Goal: Complete application form: Complete application form

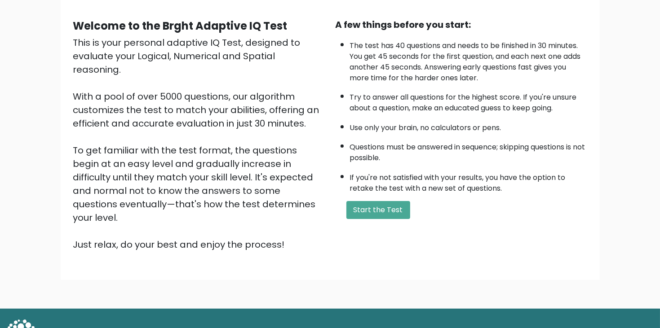
scroll to position [83, 0]
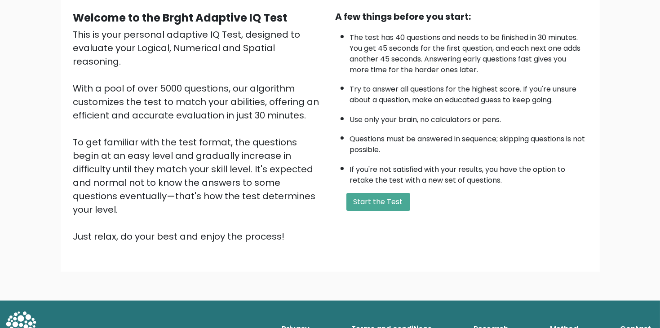
click at [341, 219] on div "Welcome to the Brght Adaptive IQ Test This is your personal adaptive IQ Test, d…" at bounding box center [330, 130] width 525 height 241
click at [360, 196] on button "Start the Test" at bounding box center [378, 202] width 64 height 18
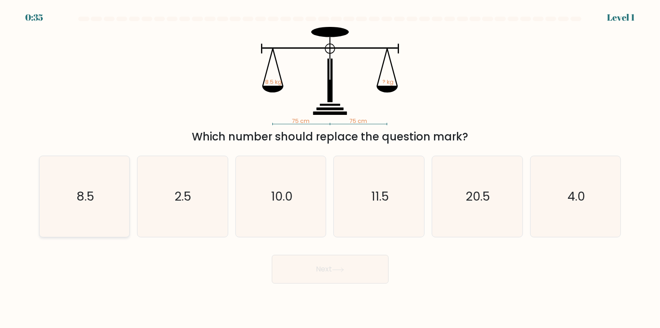
drag, startPoint x: 67, startPoint y: 209, endPoint x: 74, endPoint y: 207, distance: 7.5
click at [67, 206] on icon "8.5" at bounding box center [84, 196] width 81 height 81
click at [330, 169] on input "a. 8.5" at bounding box center [330, 166] width 0 height 4
radio input "true"
click at [312, 261] on button "Next" at bounding box center [330, 269] width 117 height 29
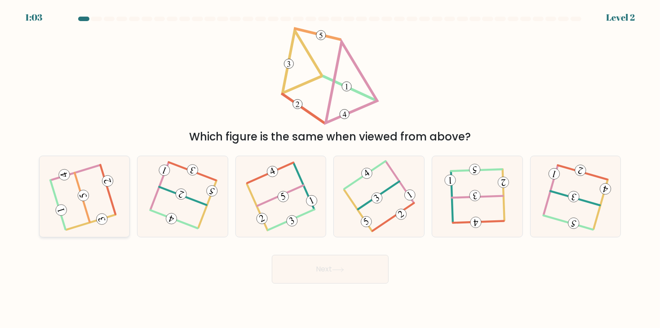
click at [98, 217] on 715 at bounding box center [102, 220] width 14 height 14
click at [330, 169] on input "a." at bounding box center [330, 166] width 0 height 4
radio input "true"
click at [331, 260] on button "Next" at bounding box center [330, 269] width 117 height 29
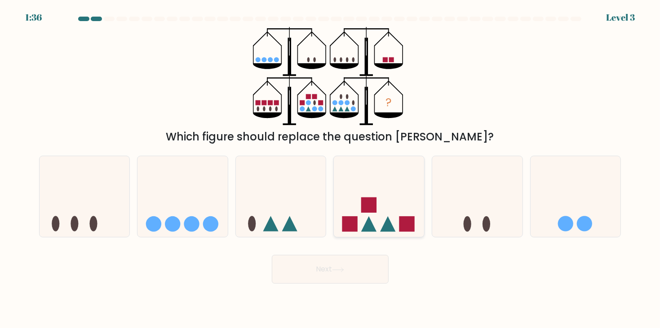
click at [375, 197] on icon at bounding box center [379, 196] width 90 height 75
click at [331, 169] on input "d." at bounding box center [330, 166] width 0 height 4
radio input "true"
click at [296, 281] on button "Next" at bounding box center [330, 269] width 117 height 29
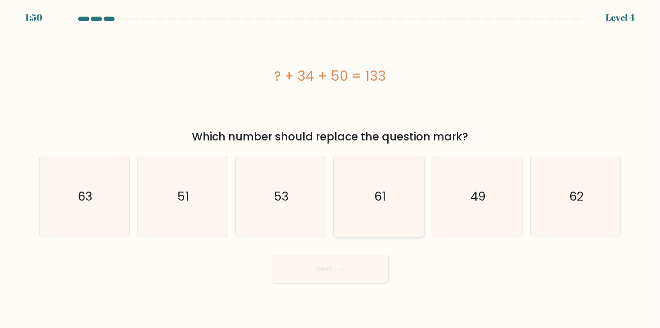
drag, startPoint x: 476, startPoint y: 202, endPoint x: 421, endPoint y: 227, distance: 60.5
click at [474, 199] on text "49" at bounding box center [477, 197] width 15 height 17
click at [340, 262] on button "Next" at bounding box center [330, 269] width 117 height 29
click at [323, 275] on button "Next" at bounding box center [330, 269] width 117 height 29
click at [319, 276] on button "Next" at bounding box center [330, 269] width 117 height 29
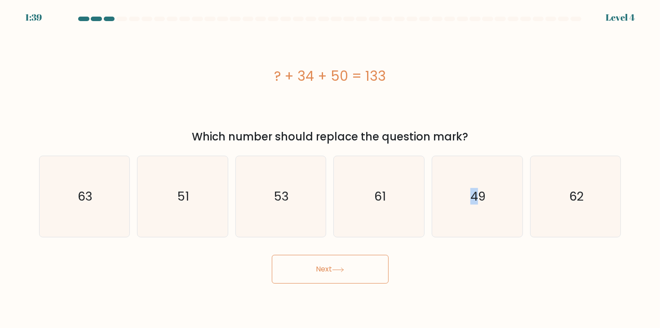
click at [294, 271] on button "Next" at bounding box center [330, 269] width 117 height 29
drag, startPoint x: 292, startPoint y: 84, endPoint x: 426, endPoint y: 280, distance: 237.3
click at [374, 125] on div "? + 34 + 50 = 133" at bounding box center [330, 76] width 582 height 98
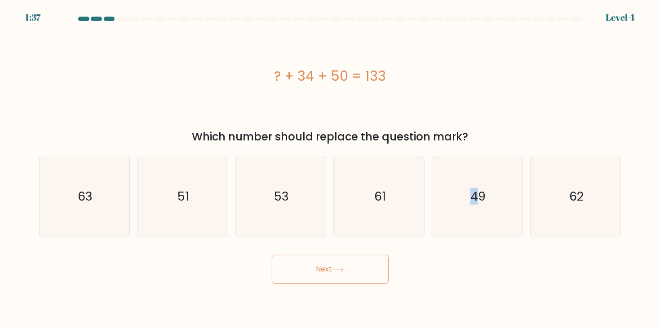
click at [363, 257] on button "Next" at bounding box center [330, 269] width 117 height 29
drag, startPoint x: 362, startPoint y: 253, endPoint x: 374, endPoint y: 248, distance: 13.5
click at [373, 242] on form "a." at bounding box center [330, 150] width 660 height 267
click at [349, 266] on button "Next" at bounding box center [330, 269] width 117 height 29
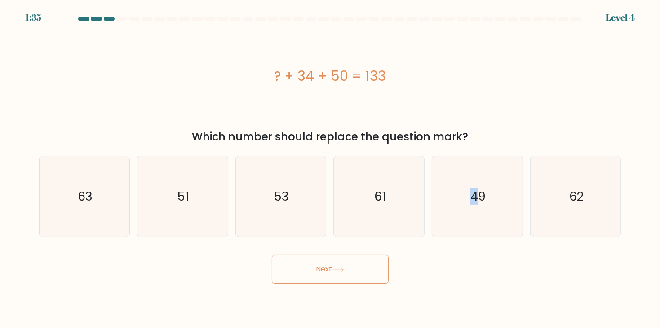
click at [349, 265] on button "Next" at bounding box center [330, 269] width 117 height 29
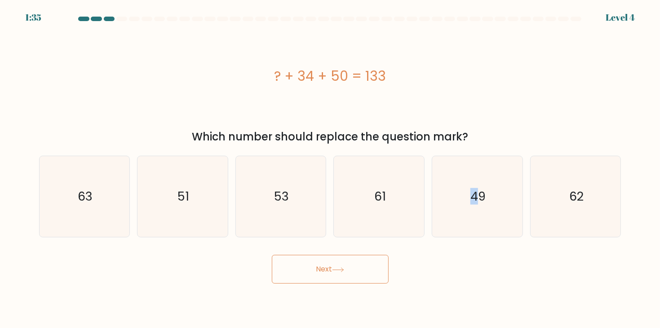
click at [347, 263] on button "Next" at bounding box center [330, 269] width 117 height 29
click at [347, 262] on button "Next" at bounding box center [330, 269] width 117 height 29
click at [349, 263] on button "Next" at bounding box center [330, 269] width 117 height 29
click at [347, 261] on button "Next" at bounding box center [330, 269] width 117 height 29
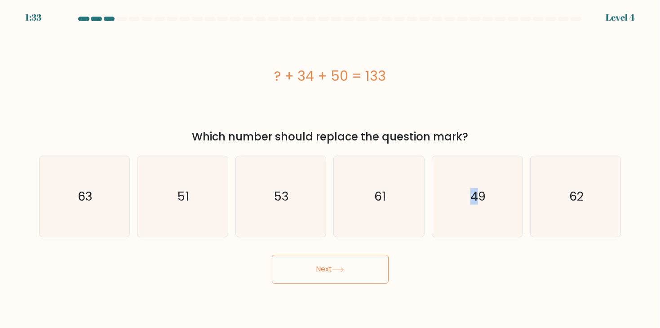
click at [340, 263] on button "Next" at bounding box center [330, 269] width 117 height 29
click at [338, 293] on body "1:33 Level 4 a." at bounding box center [330, 164] width 660 height 328
click at [338, 289] on body "1:33 Level 4 a." at bounding box center [330, 164] width 660 height 328
click at [333, 278] on body "1:33 Level 4 a." at bounding box center [330, 164] width 660 height 328
click at [327, 269] on button "Next" at bounding box center [330, 269] width 117 height 29
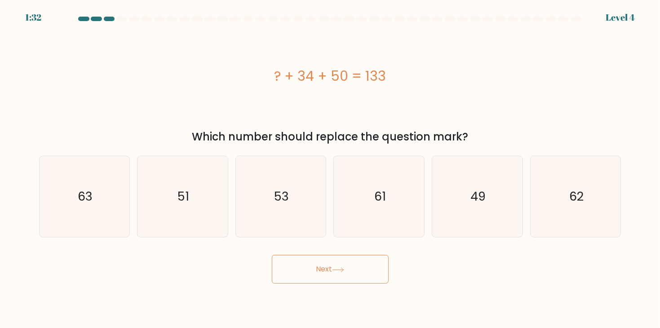
click at [326, 267] on button "Next" at bounding box center [330, 269] width 117 height 29
click at [108, 43] on div "? + 34 + 50 = 133" at bounding box center [330, 76] width 582 height 98
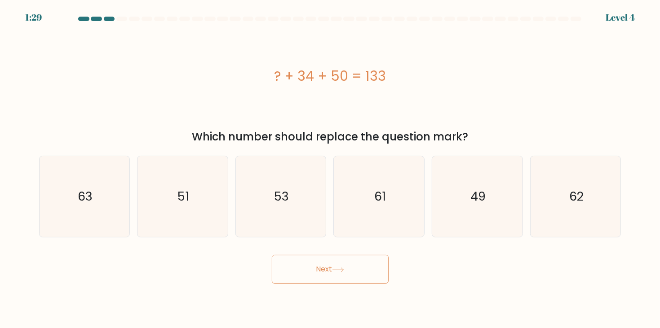
click at [290, 103] on div "? + 34 + 50 = 133" at bounding box center [330, 76] width 582 height 98
click at [307, 75] on div "? + 34 + 50 = 133" at bounding box center [330, 76] width 582 height 20
click at [372, 193] on icon "61" at bounding box center [379, 196] width 81 height 81
click at [331, 169] on input "d. 61" at bounding box center [330, 166] width 0 height 4
radio input "true"
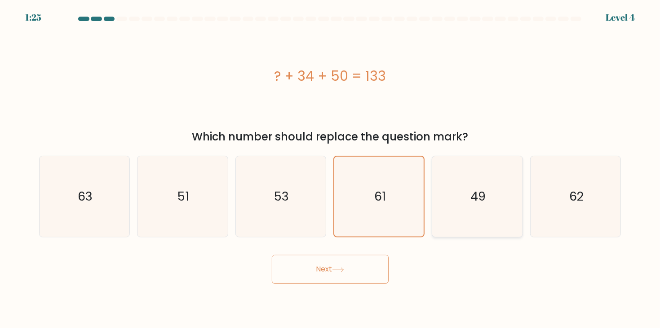
click at [443, 188] on icon "49" at bounding box center [477, 196] width 81 height 81
click at [331, 169] on input "e. 49" at bounding box center [330, 166] width 0 height 4
radio input "true"
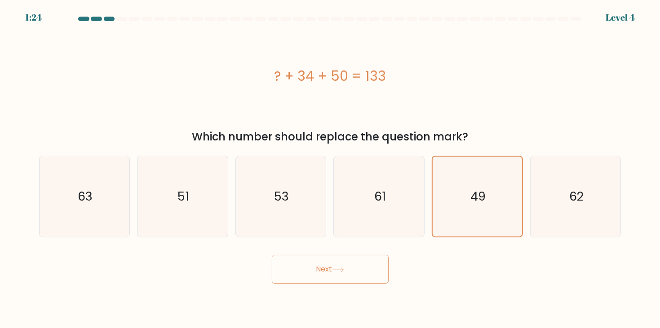
click at [327, 277] on button "Next" at bounding box center [330, 269] width 117 height 29
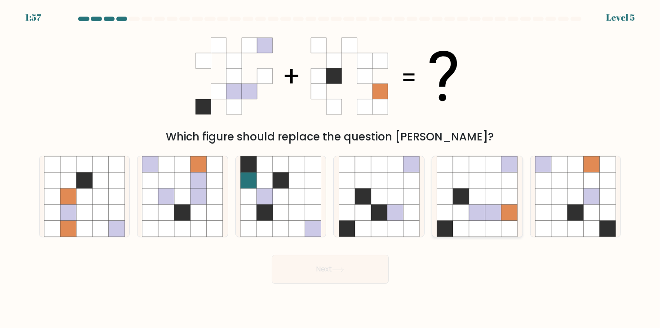
click at [472, 218] on icon at bounding box center [478, 213] width 16 height 16
click at [331, 169] on input "e." at bounding box center [330, 166] width 0 height 4
radio input "true"
click at [293, 268] on button "Next" at bounding box center [330, 269] width 117 height 29
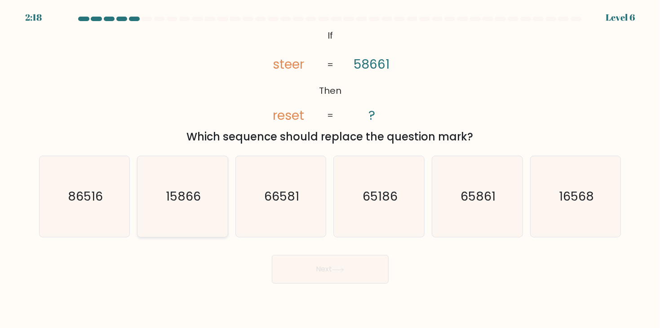
drag, startPoint x: 159, startPoint y: 208, endPoint x: 155, endPoint y: 204, distance: 6.0
click at [155, 204] on icon "15866" at bounding box center [182, 196] width 81 height 81
click at [330, 169] on input "b. 15866" at bounding box center [330, 166] width 0 height 4
radio input "true"
click at [301, 261] on button "Next" at bounding box center [330, 269] width 117 height 29
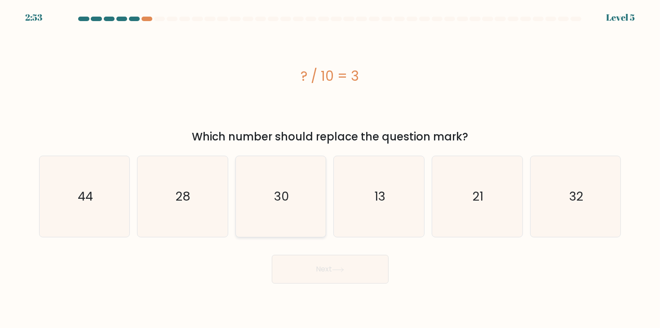
click at [248, 210] on icon "30" at bounding box center [280, 196] width 81 height 81
click at [330, 169] on input "c. 30" at bounding box center [330, 166] width 0 height 4
radio input "true"
click at [299, 267] on button "Next" at bounding box center [330, 269] width 117 height 29
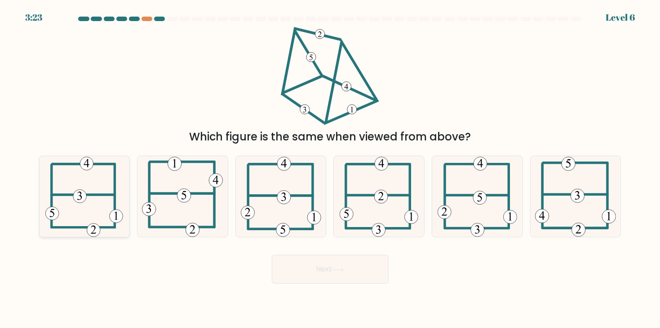
click at [86, 190] on icon at bounding box center [84, 196] width 78 height 81
click at [330, 169] on input "a." at bounding box center [330, 166] width 0 height 4
radio input "true"
click at [346, 278] on button "Next" at bounding box center [330, 269] width 117 height 29
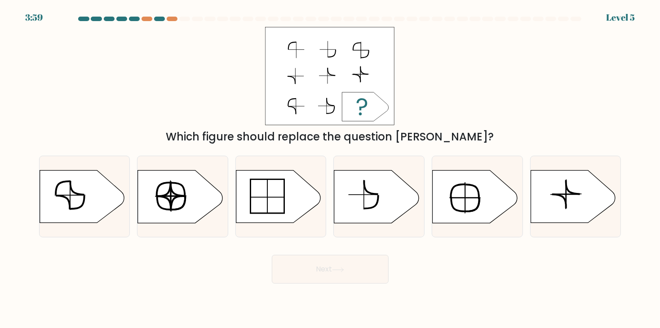
click at [91, 54] on form "a." at bounding box center [330, 150] width 660 height 267
click at [347, 194] on icon at bounding box center [376, 197] width 84 height 53
click at [331, 169] on input "d." at bounding box center [330, 166] width 0 height 4
radio input "true"
click at [313, 269] on button "Next" at bounding box center [330, 269] width 117 height 29
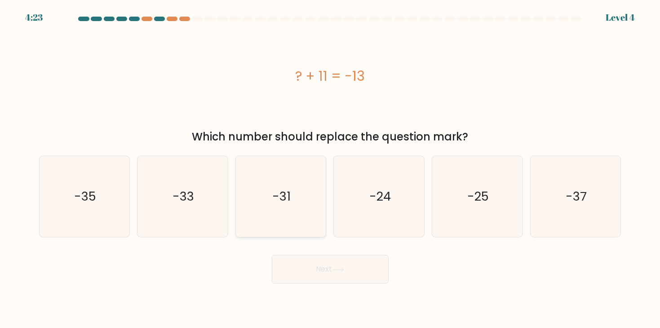
click at [315, 209] on icon "-31" at bounding box center [280, 196] width 81 height 81
click at [330, 169] on input "c. -31" at bounding box center [330, 166] width 0 height 4
radio input "true"
click at [359, 221] on icon "-24" at bounding box center [379, 196] width 81 height 81
click at [331, 169] on input "d. -24" at bounding box center [330, 166] width 0 height 4
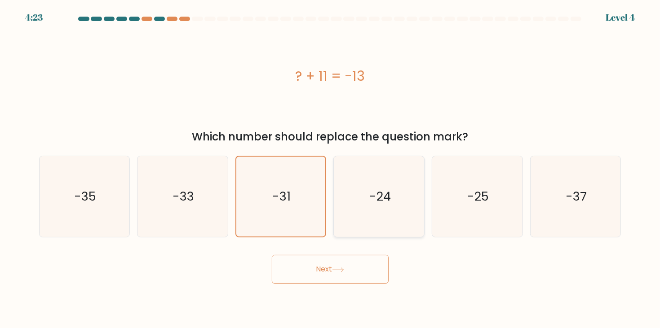
radio input "true"
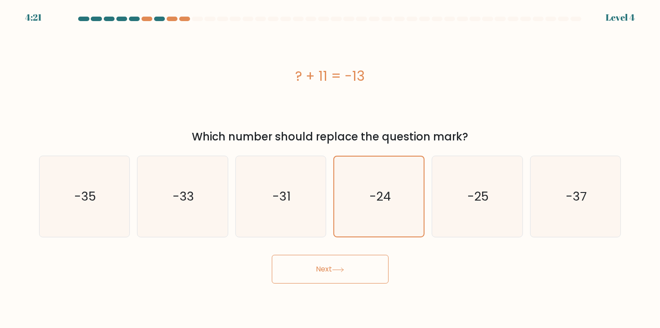
click at [340, 274] on button "Next" at bounding box center [330, 269] width 117 height 29
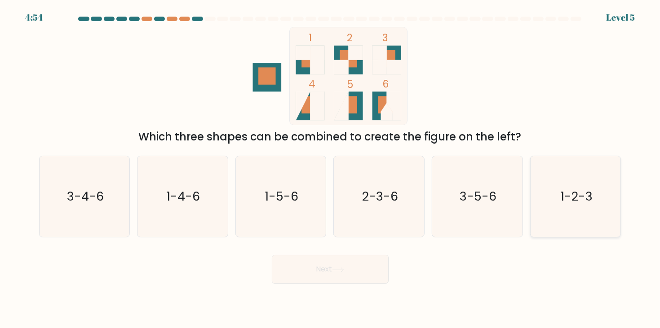
drag, startPoint x: 567, startPoint y: 188, endPoint x: 558, endPoint y: 182, distance: 10.3
click at [560, 182] on icon "1-2-3" at bounding box center [575, 196] width 81 height 81
click at [281, 281] on button "Next" at bounding box center [330, 269] width 117 height 29
click at [338, 275] on button "Next" at bounding box center [330, 269] width 117 height 29
click at [579, 186] on icon "1-2-3" at bounding box center [575, 196] width 81 height 81
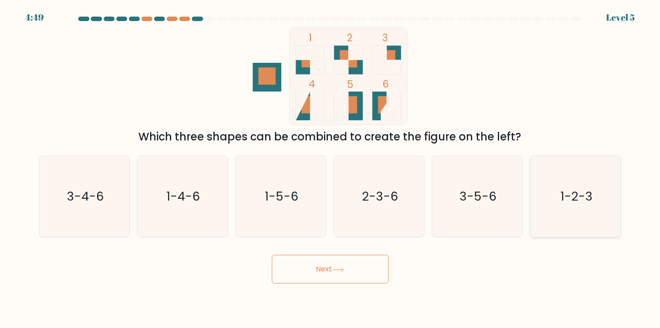
click at [569, 193] on text "1-2-3" at bounding box center [576, 197] width 32 height 17
click at [331, 169] on input "f. 1-2-3" at bounding box center [330, 166] width 0 height 4
radio input "true"
click at [366, 264] on button "Next" at bounding box center [330, 269] width 117 height 29
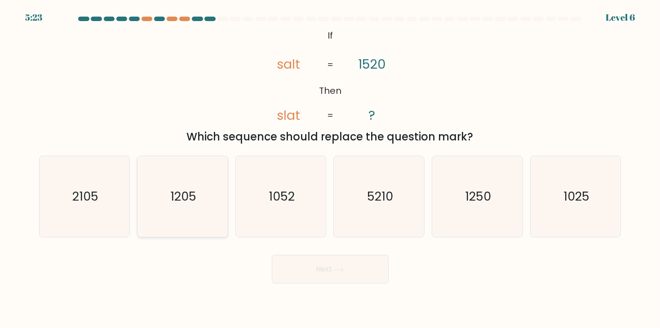
click at [167, 210] on icon "1205" at bounding box center [182, 196] width 81 height 81
click at [330, 169] on input "b. 1205" at bounding box center [330, 166] width 0 height 4
radio input "true"
click at [465, 195] on text "1250" at bounding box center [478, 197] width 26 height 17
click at [295, 272] on button "Next" at bounding box center [330, 269] width 117 height 29
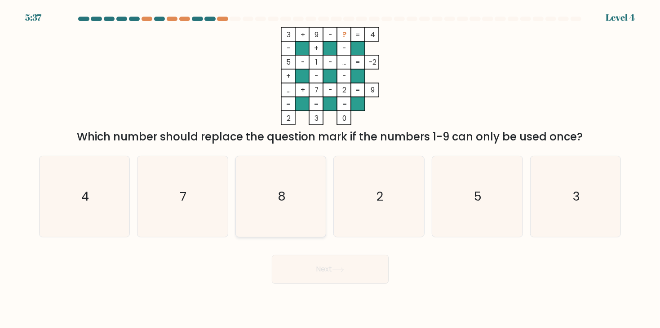
click at [259, 209] on icon "8" at bounding box center [280, 196] width 81 height 81
click at [330, 169] on input "c. 8" at bounding box center [330, 166] width 0 height 4
radio input "true"
click at [383, 260] on button "Next" at bounding box center [330, 269] width 117 height 29
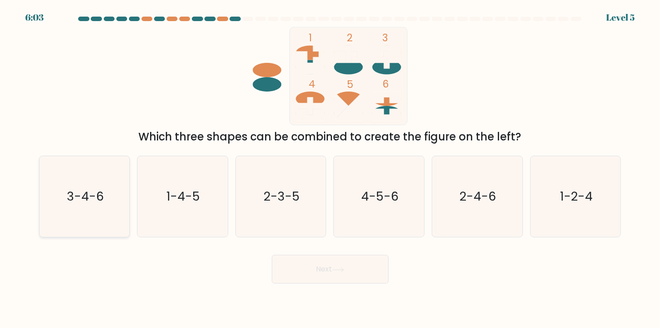
click at [91, 210] on icon "3-4-6" at bounding box center [84, 196] width 81 height 81
click at [330, 169] on input "a. 3-4-6" at bounding box center [330, 166] width 0 height 4
radio input "true"
click at [314, 268] on button "Next" at bounding box center [330, 269] width 117 height 29
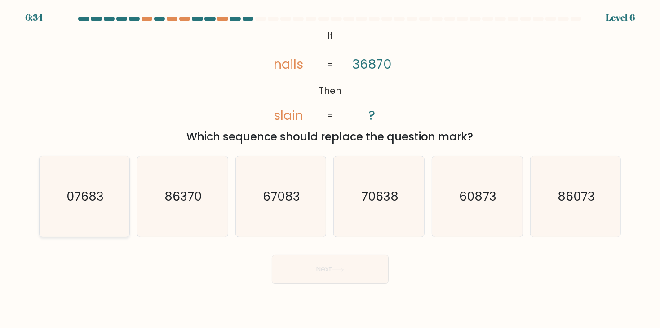
click at [82, 182] on icon "07683" at bounding box center [84, 196] width 81 height 81
click at [330, 169] on input "a. 07683" at bounding box center [330, 166] width 0 height 4
radio input "true"
click at [307, 285] on body "6:33 Level 6 If" at bounding box center [330, 164] width 660 height 328
click at [299, 274] on button "Next" at bounding box center [330, 269] width 117 height 29
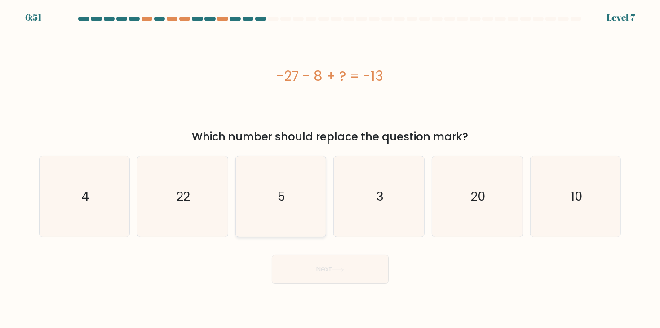
click at [297, 198] on icon "5" at bounding box center [280, 196] width 81 height 81
click at [330, 169] on input "c. 5" at bounding box center [330, 166] width 0 height 4
radio input "true"
click at [492, 185] on icon "20" at bounding box center [477, 196] width 81 height 81
click at [331, 169] on input "e. 20" at bounding box center [330, 166] width 0 height 4
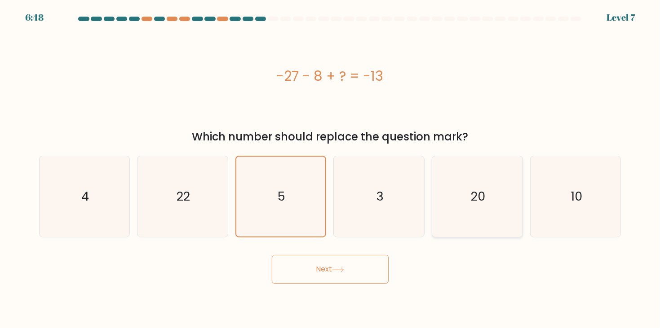
radio input "true"
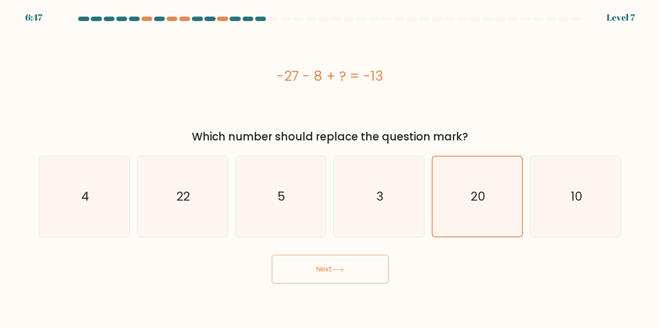
click at [319, 264] on button "Next" at bounding box center [330, 269] width 117 height 29
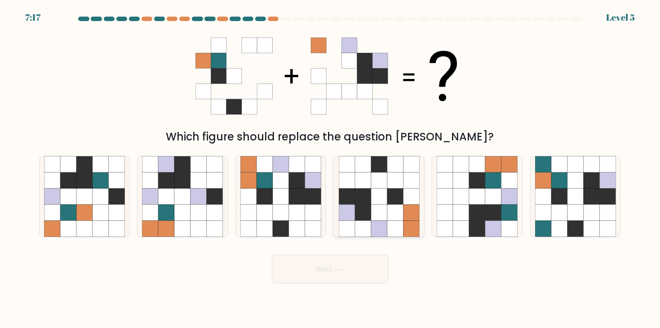
click at [359, 210] on icon at bounding box center [363, 213] width 16 height 16
click at [331, 169] on input "d." at bounding box center [330, 166] width 0 height 4
radio input "true"
click at [342, 261] on button "Next" at bounding box center [330, 269] width 117 height 29
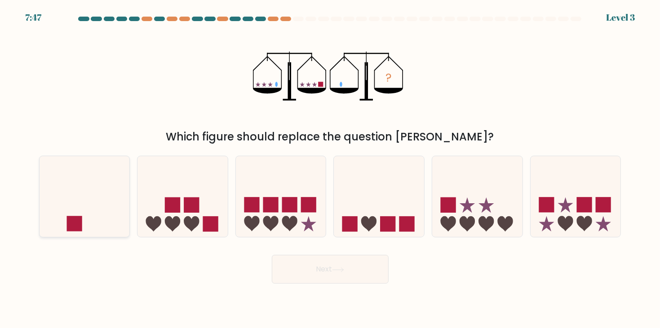
click at [102, 213] on icon at bounding box center [85, 196] width 90 height 75
click at [330, 169] on input "a." at bounding box center [330, 166] width 0 height 4
radio input "true"
click at [368, 275] on button "Next" at bounding box center [330, 269] width 117 height 29
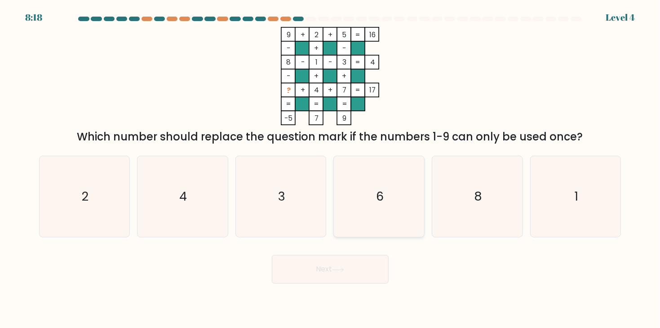
click at [376, 202] on text "6" at bounding box center [380, 197] width 8 height 17
click at [331, 169] on input "d. 6" at bounding box center [330, 166] width 0 height 4
radio input "true"
click at [337, 274] on button "Next" at bounding box center [330, 269] width 117 height 29
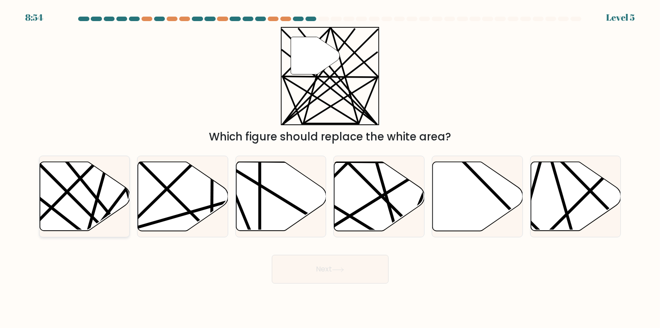
click at [60, 173] on icon at bounding box center [85, 196] width 90 height 69
click at [330, 169] on input "a." at bounding box center [330, 166] width 0 height 4
radio input "true"
click at [336, 257] on button "Next" at bounding box center [330, 269] width 117 height 29
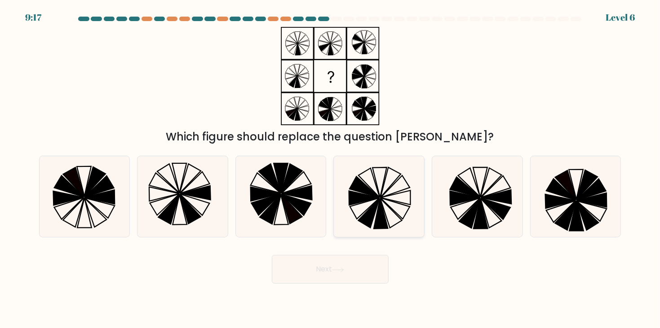
click at [367, 198] on icon at bounding box center [364, 198] width 30 height 14
click at [331, 169] on input "d." at bounding box center [330, 166] width 0 height 4
radio input "true"
click at [338, 274] on button "Next" at bounding box center [330, 269] width 117 height 29
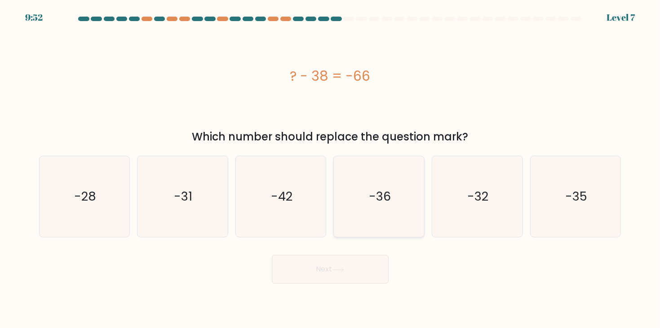
drag, startPoint x: 337, startPoint y: 159, endPoint x: 366, endPoint y: 186, distance: 39.1
click at [336, 158] on div "-36" at bounding box center [378, 197] width 91 height 82
click at [331, 164] on input "d. -36" at bounding box center [330, 166] width 0 height 4
radio input "true"
click at [89, 182] on icon "-28" at bounding box center [84, 196] width 81 height 81
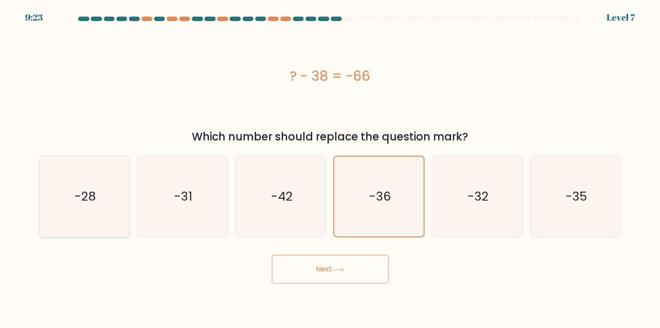
click at [330, 169] on input "a. -28" at bounding box center [330, 166] width 0 height 4
radio input "true"
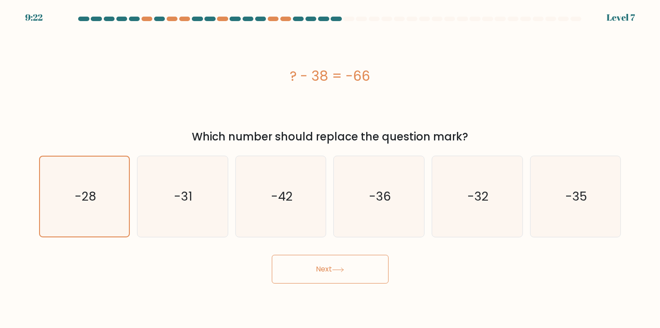
click at [301, 258] on button "Next" at bounding box center [330, 269] width 117 height 29
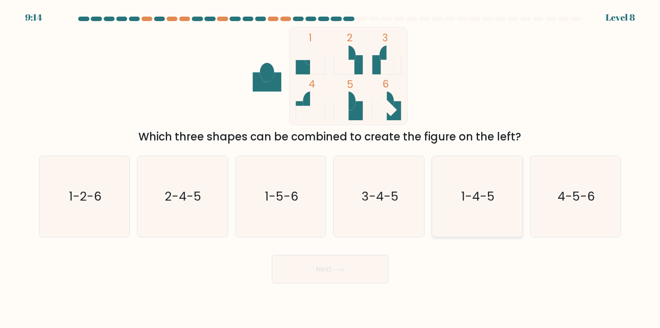
click at [454, 203] on icon "1-4-5" at bounding box center [477, 196] width 81 height 81
click at [331, 169] on input "e. 1-4-5" at bounding box center [330, 166] width 0 height 4
radio input "true"
click at [344, 275] on button "Next" at bounding box center [330, 269] width 117 height 29
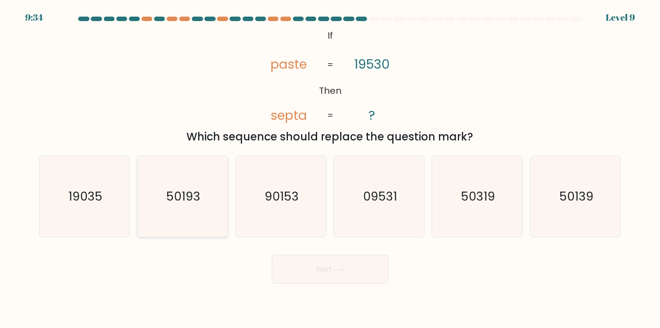
click at [178, 194] on text "50193" at bounding box center [183, 197] width 34 height 17
click at [330, 169] on input "b. 50193" at bounding box center [330, 166] width 0 height 4
radio input "true"
click at [283, 264] on button "Next" at bounding box center [330, 269] width 117 height 29
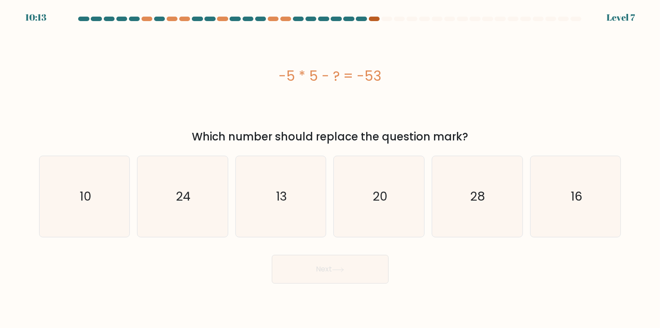
click at [373, 19] on div at bounding box center [374, 19] width 11 height 4
click at [372, 22] on div at bounding box center [330, 21] width 593 height 8
drag, startPoint x: 372, startPoint y: 22, endPoint x: 362, endPoint y: 22, distance: 10.3
click at [371, 22] on div at bounding box center [330, 21] width 593 height 8
click at [357, 19] on div at bounding box center [361, 19] width 11 height 4
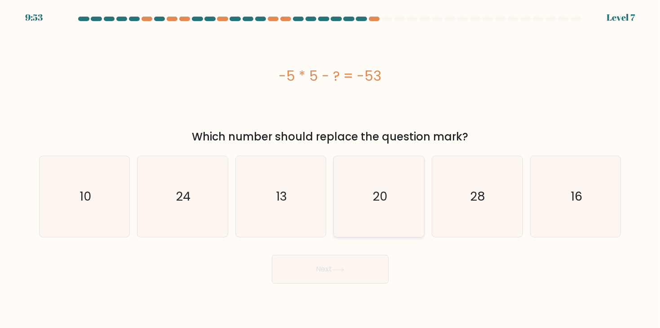
click at [359, 206] on icon "20" at bounding box center [379, 196] width 81 height 81
click at [331, 169] on input "d. 20" at bounding box center [330, 166] width 0 height 4
radio input "true"
drag, startPoint x: 260, startPoint y: 210, endPoint x: 263, endPoint y: 222, distance: 12.5
click at [258, 210] on icon "13" at bounding box center [280, 196] width 81 height 81
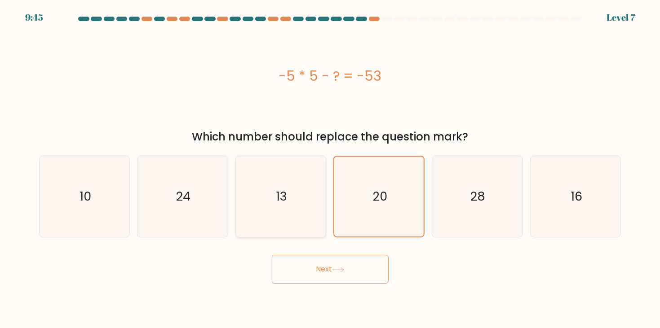
click at [330, 169] on input "c. 13" at bounding box center [330, 166] width 0 height 4
radio input "true"
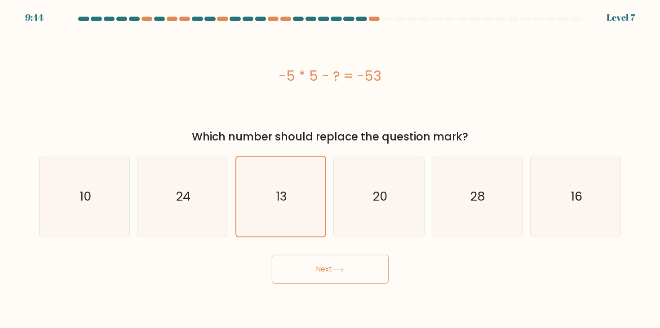
click at [296, 270] on button "Next" at bounding box center [330, 269] width 117 height 29
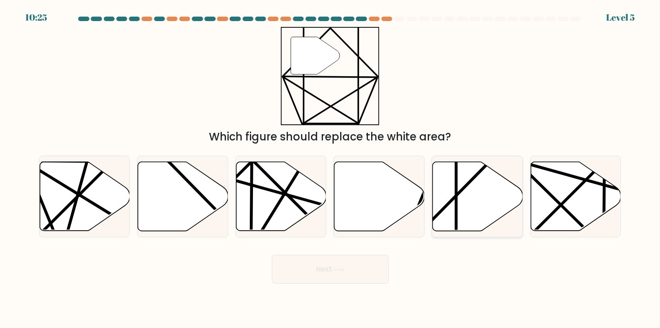
click at [471, 197] on icon at bounding box center [478, 196] width 90 height 69
click at [331, 169] on input "e." at bounding box center [330, 166] width 0 height 4
radio input "true"
click at [320, 268] on button "Next" at bounding box center [330, 269] width 117 height 29
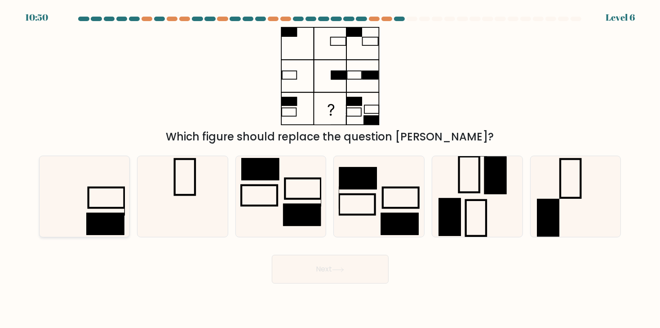
click at [120, 231] on rect at bounding box center [105, 224] width 38 height 22
click at [330, 169] on input "a." at bounding box center [330, 166] width 0 height 4
radio input "true"
click at [350, 274] on button "Next" at bounding box center [330, 269] width 117 height 29
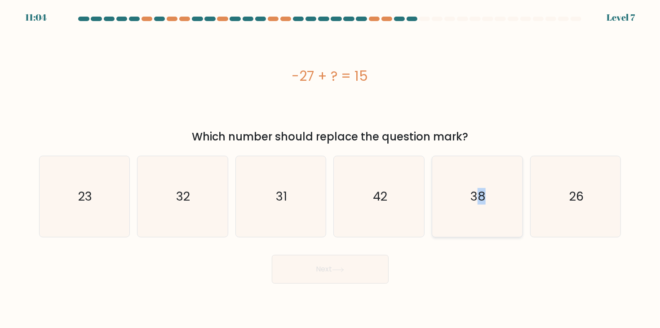
click at [481, 221] on icon "38" at bounding box center [477, 196] width 81 height 81
click at [352, 270] on button "Next" at bounding box center [330, 269] width 117 height 29
click at [322, 266] on button "Next" at bounding box center [330, 269] width 117 height 29
click at [320, 266] on button "Next" at bounding box center [330, 269] width 117 height 29
click at [332, 262] on button "Next" at bounding box center [330, 269] width 117 height 29
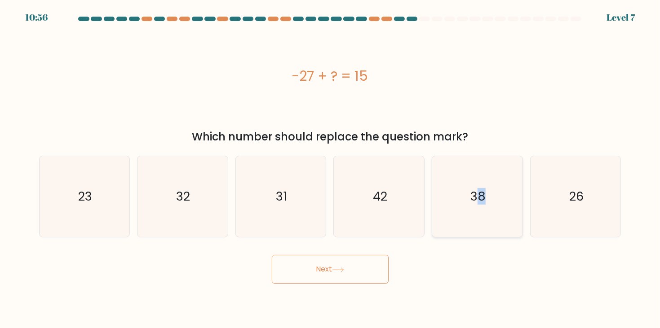
click at [463, 207] on icon "38" at bounding box center [477, 196] width 81 height 81
click at [331, 169] on input "e. 38" at bounding box center [330, 166] width 0 height 4
radio input "true"
click at [365, 268] on button "Next" at bounding box center [330, 269] width 117 height 29
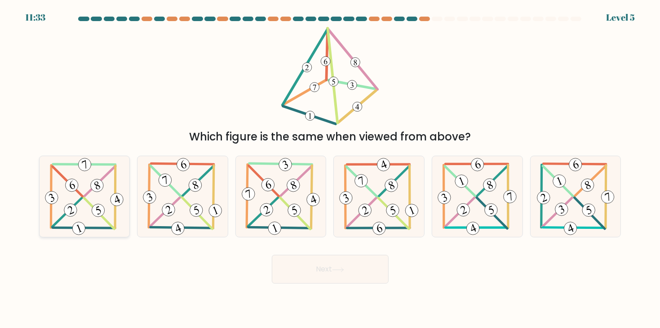
click at [53, 188] on icon at bounding box center [84, 196] width 82 height 81
click at [330, 169] on input "a." at bounding box center [330, 166] width 0 height 4
radio input "true"
click at [362, 272] on button "Next" at bounding box center [330, 269] width 117 height 29
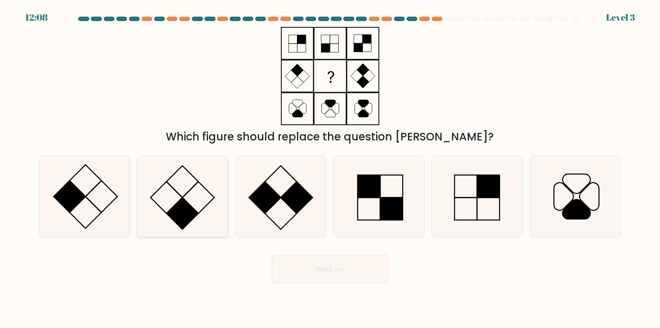
click at [196, 213] on rect at bounding box center [183, 214] width 32 height 32
click at [330, 169] on input "b." at bounding box center [330, 166] width 0 height 4
radio input "true"
click at [359, 254] on div "Next" at bounding box center [330, 265] width 593 height 35
click at [329, 262] on button "Next" at bounding box center [330, 269] width 117 height 29
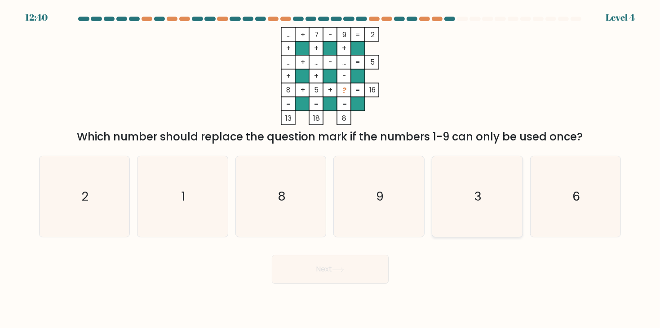
drag, startPoint x: 501, startPoint y: 208, endPoint x: 496, endPoint y: 209, distance: 5.7
click at [500, 208] on icon "3" at bounding box center [477, 196] width 81 height 81
click at [331, 169] on input "e. 3" at bounding box center [330, 166] width 0 height 4
radio input "true"
click at [351, 266] on button "Next" at bounding box center [330, 269] width 117 height 29
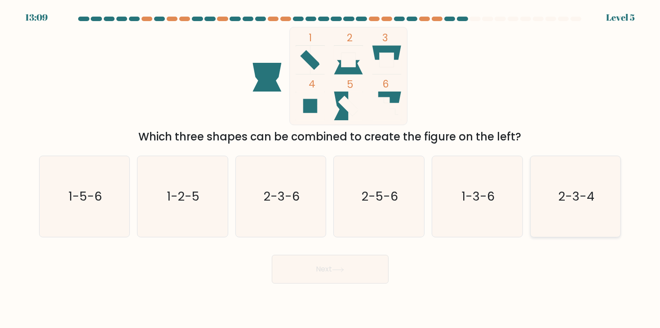
click at [569, 206] on icon "2-3-4" at bounding box center [575, 196] width 81 height 81
click at [331, 169] on input "f. 2-3-4" at bounding box center [330, 166] width 0 height 4
radio input "true"
click at [354, 281] on button "Next" at bounding box center [330, 269] width 117 height 29
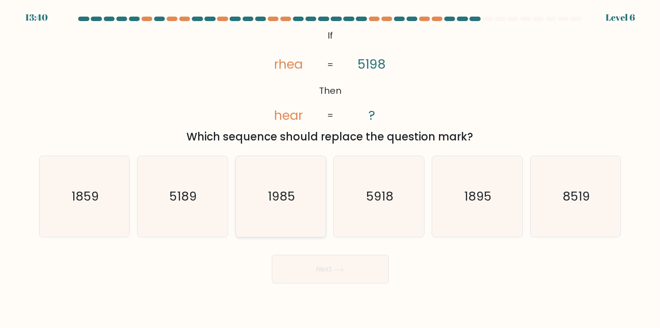
click at [284, 201] on text "1985" at bounding box center [281, 197] width 27 height 17
click at [330, 169] on input "c. 1985" at bounding box center [330, 166] width 0 height 4
radio input "true"
click at [292, 261] on button "Next" at bounding box center [330, 269] width 117 height 29
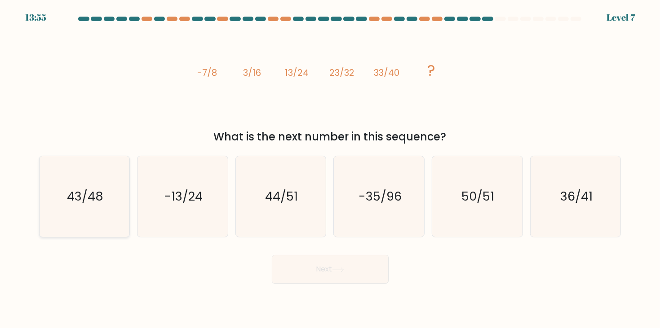
click at [91, 222] on icon "43/48" at bounding box center [84, 196] width 81 height 81
click at [330, 169] on input "a. 43/48" at bounding box center [330, 166] width 0 height 4
radio input "true"
click at [372, 276] on button "Next" at bounding box center [330, 269] width 117 height 29
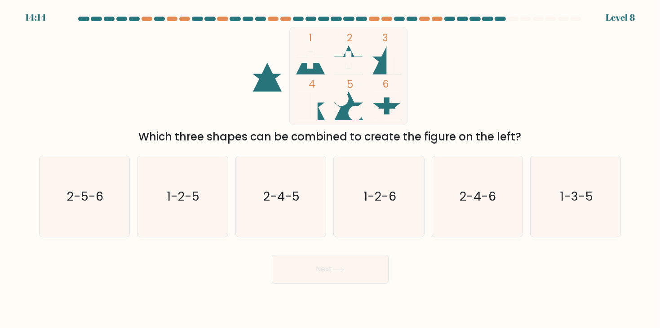
click at [359, 74] on icon at bounding box center [348, 69] width 29 height 12
drag, startPoint x: 405, startPoint y: 175, endPoint x: 400, endPoint y: 179, distance: 6.7
click at [404, 175] on icon "1-2-6" at bounding box center [379, 196] width 81 height 81
click at [331, 169] on input "d. 1-2-6" at bounding box center [330, 166] width 0 height 4
radio input "true"
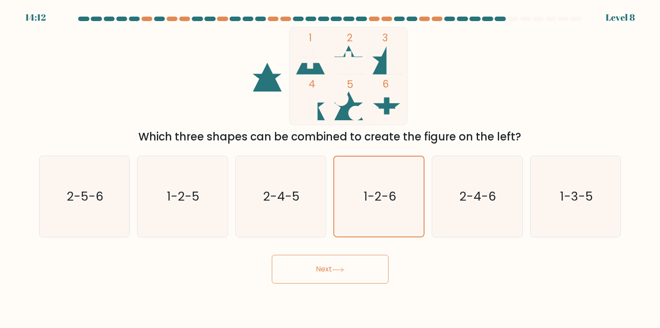
click at [326, 273] on button "Next" at bounding box center [330, 269] width 117 height 29
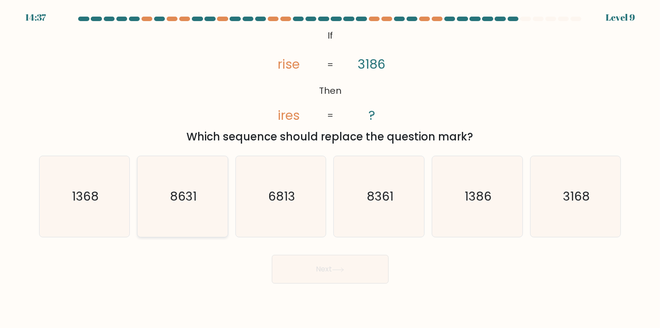
drag, startPoint x: 121, startPoint y: 203, endPoint x: 137, endPoint y: 216, distance: 20.8
click at [120, 200] on icon "1368" at bounding box center [84, 196] width 81 height 81
click at [330, 169] on input "a. 1368" at bounding box center [330, 166] width 0 height 4
radio input "true"
click at [345, 264] on button "Next" at bounding box center [330, 269] width 117 height 29
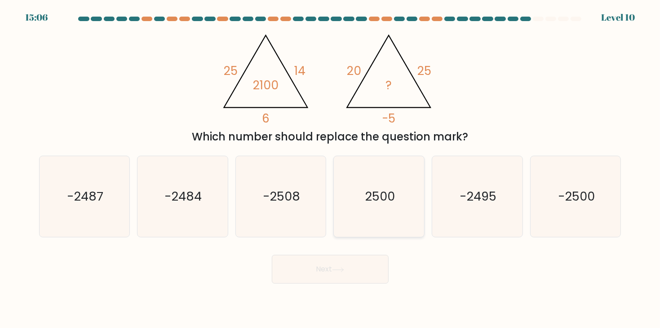
click at [404, 179] on icon "2500" at bounding box center [379, 196] width 81 height 81
click at [331, 169] on input "d. 2500" at bounding box center [330, 166] width 0 height 4
radio input "true"
click at [361, 273] on button "Next" at bounding box center [330, 269] width 117 height 29
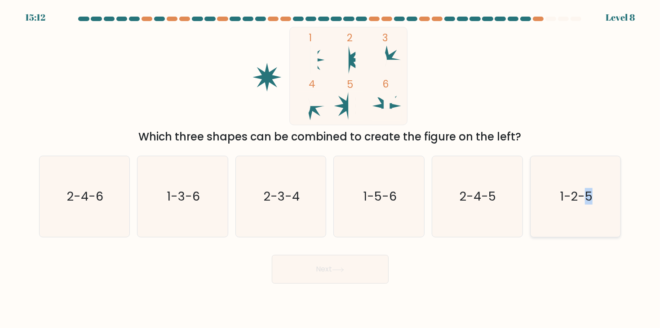
click at [587, 202] on icon "1-2-5" at bounding box center [575, 196] width 81 height 81
click at [365, 277] on button "Next" at bounding box center [330, 269] width 117 height 29
click at [348, 254] on div "Next" at bounding box center [330, 265] width 593 height 35
click at [554, 199] on icon "1-2-5" at bounding box center [575, 196] width 81 height 81
click at [331, 169] on input "f. 1-2-5" at bounding box center [330, 166] width 0 height 4
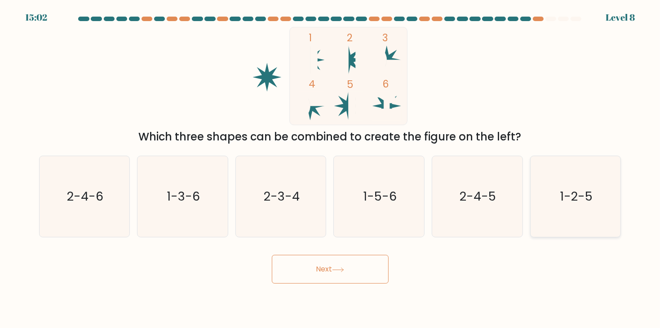
radio input "true"
click at [340, 267] on button "Next" at bounding box center [330, 269] width 117 height 29
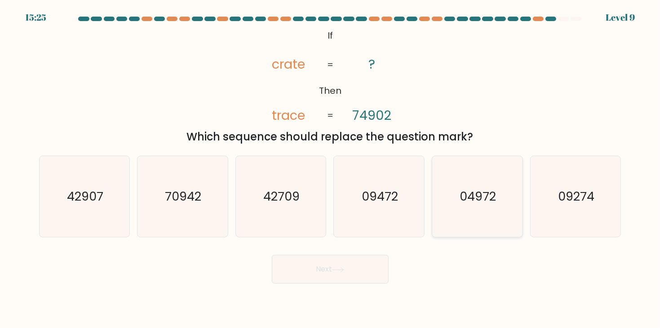
click at [478, 211] on icon "04972" at bounding box center [477, 196] width 81 height 81
click at [331, 169] on input "e. 04972" at bounding box center [330, 166] width 0 height 4
radio input "true"
click at [344, 264] on button "Next" at bounding box center [330, 269] width 117 height 29
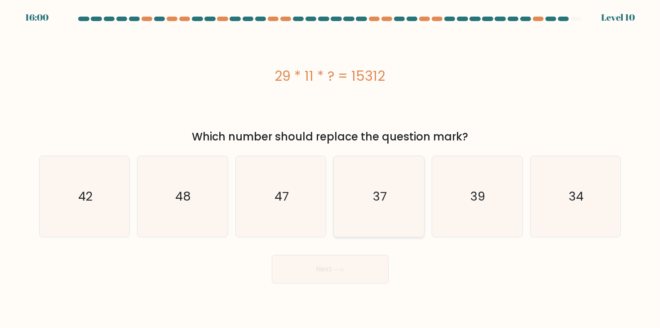
click at [381, 212] on icon "37" at bounding box center [379, 196] width 81 height 81
click at [331, 169] on input "d. 37" at bounding box center [330, 166] width 0 height 4
radio input "true"
click at [329, 267] on button "Next" at bounding box center [330, 269] width 117 height 29
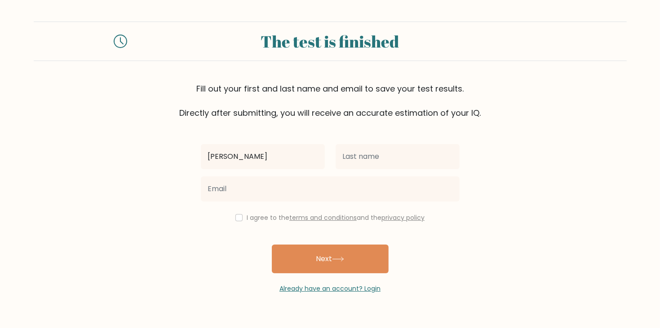
type input "Quinn"
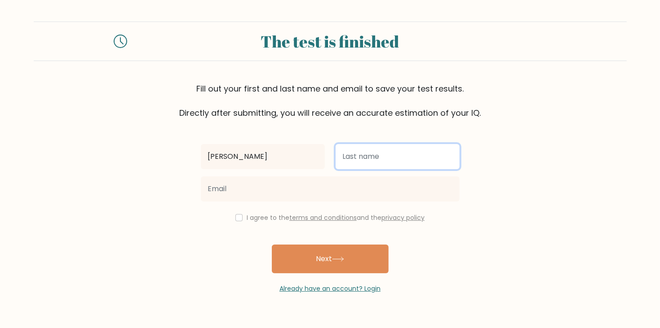
click at [457, 151] on input "text" at bounding box center [398, 156] width 124 height 25
type input "j"
click at [360, 155] on input "hollinsworth" at bounding box center [398, 156] width 124 height 25
type input "hollingsworth"
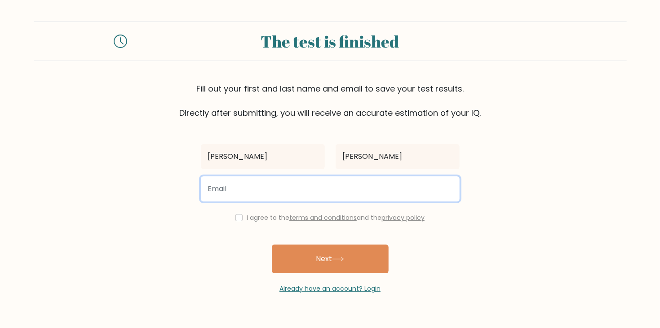
click at [275, 187] on input "email" at bounding box center [330, 189] width 259 height 25
click at [247, 185] on input "quinnh2897pukekohehill.school.nz" at bounding box center [330, 189] width 259 height 25
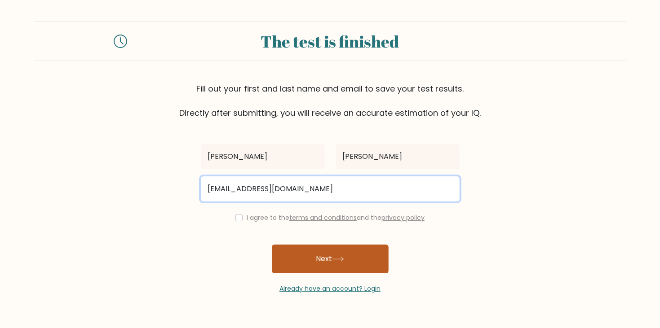
type input "quinnh2897@pukekohehill.school.nz"
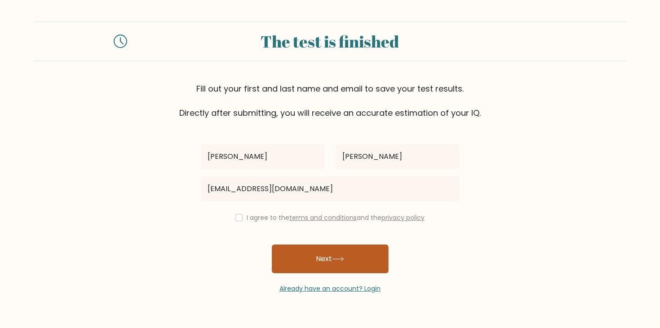
drag, startPoint x: 301, startPoint y: 266, endPoint x: 299, endPoint y: 262, distance: 4.9
click at [300, 264] on button "Next" at bounding box center [330, 259] width 117 height 29
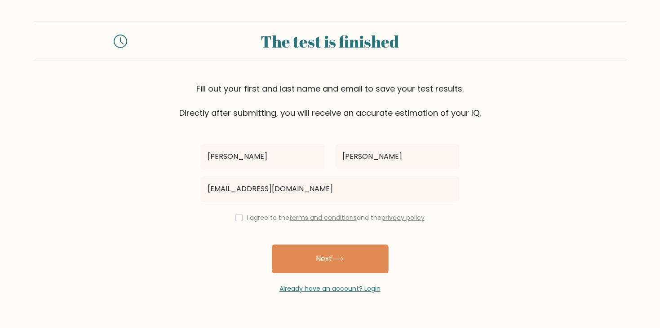
click at [240, 213] on div "I agree to the terms and conditions and the privacy policy" at bounding box center [330, 218] width 270 height 11
click at [239, 220] on input "checkbox" at bounding box center [238, 217] width 7 height 7
checkbox input "true"
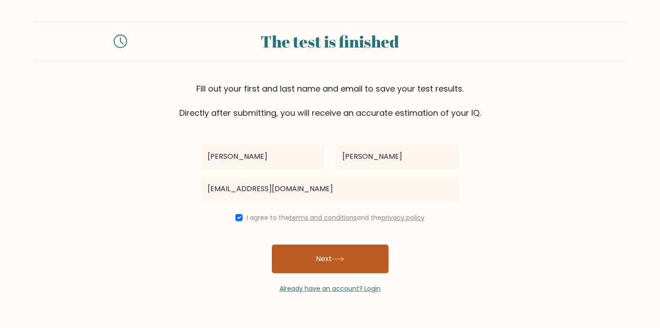
click at [297, 263] on button "Next" at bounding box center [330, 259] width 117 height 29
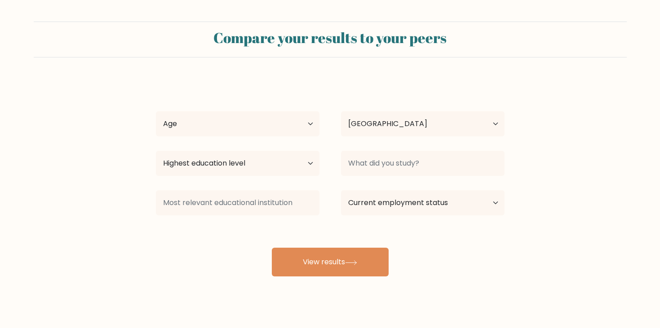
select select "NZ"
click at [234, 122] on select "Age Under 18 years old 18-24 years old 25-34 years old 35-44 years old 45-54 ye…" at bounding box center [238, 123] width 164 height 25
select select "min_18"
click at [156, 111] on select "Age Under 18 years old 18-24 years old 25-34 years old 35-44 years old 45-54 ye…" at bounding box center [238, 123] width 164 height 25
drag, startPoint x: 405, startPoint y: 129, endPoint x: 383, endPoint y: 131, distance: 21.6
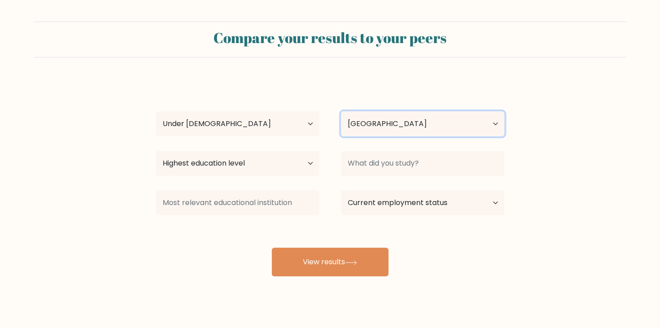
click at [399, 126] on select "Country Afghanistan Albania Algeria American Samoa Andorra Angola Anguilla Anta…" at bounding box center [423, 123] width 164 height 25
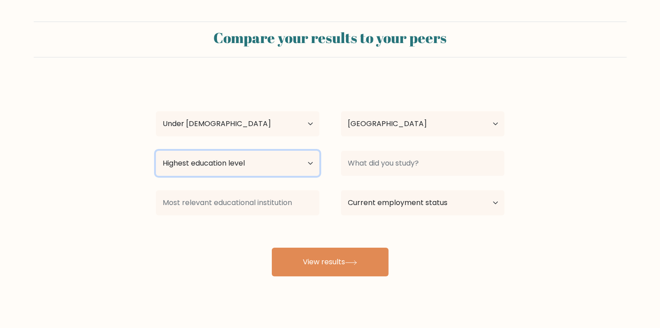
click at [224, 164] on select "Highest education level No schooling Primary Lower Secondary Upper Secondary Oc…" at bounding box center [238, 163] width 164 height 25
select select "primary"
click at [156, 151] on select "Highest education level No schooling Primary Lower Secondary Upper Secondary Oc…" at bounding box center [238, 163] width 164 height 25
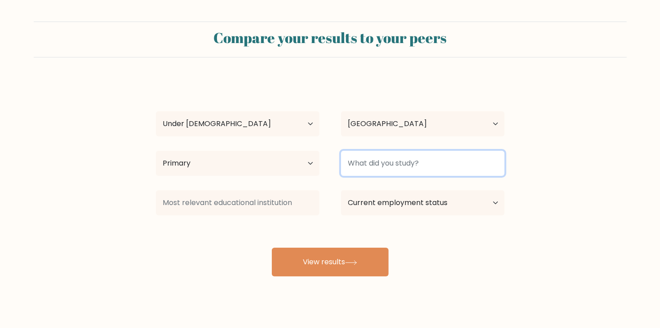
click at [407, 171] on input at bounding box center [423, 163] width 164 height 25
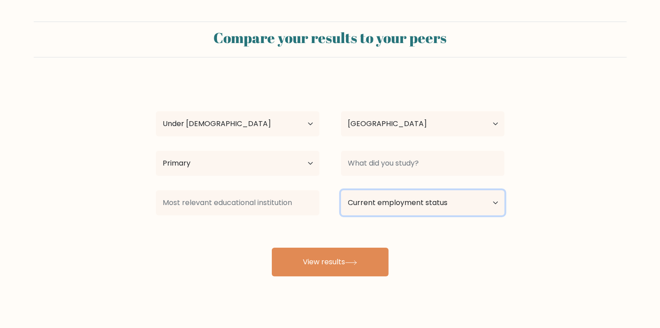
click at [414, 200] on select "Current employment status Employed Student Retired Other / prefer not to answer" at bounding box center [423, 202] width 164 height 25
select select "student"
click at [341, 190] on select "Current employment status Employed Student Retired Other / prefer not to answer" at bounding box center [423, 202] width 164 height 25
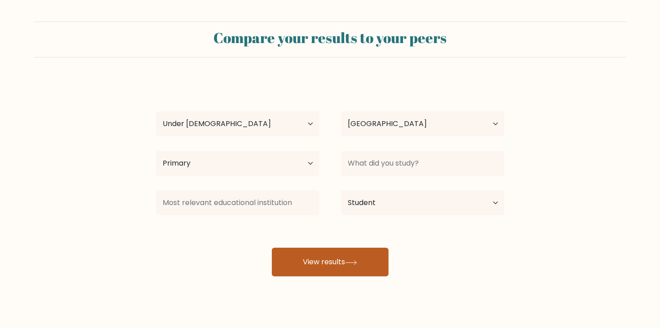
click at [353, 259] on button "View results" at bounding box center [330, 262] width 117 height 29
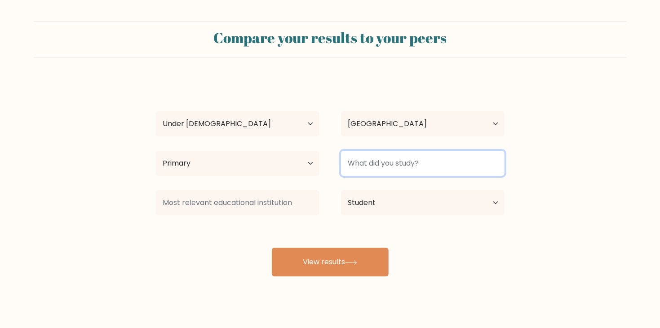
drag, startPoint x: 370, startPoint y: 173, endPoint x: 363, endPoint y: 197, distance: 25.3
click at [370, 174] on input at bounding box center [423, 163] width 164 height 25
type input "c"
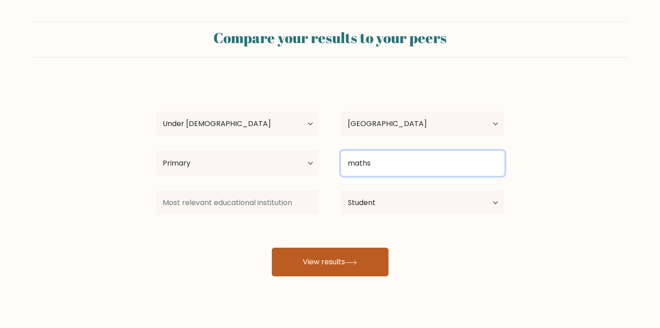
type input "maths"
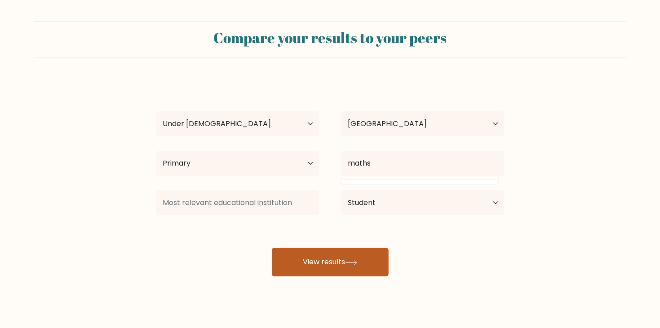
click at [332, 273] on button "View results" at bounding box center [330, 262] width 117 height 29
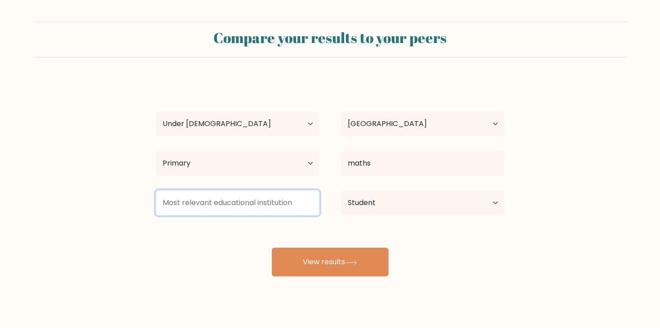
click at [271, 208] on input at bounding box center [238, 202] width 164 height 25
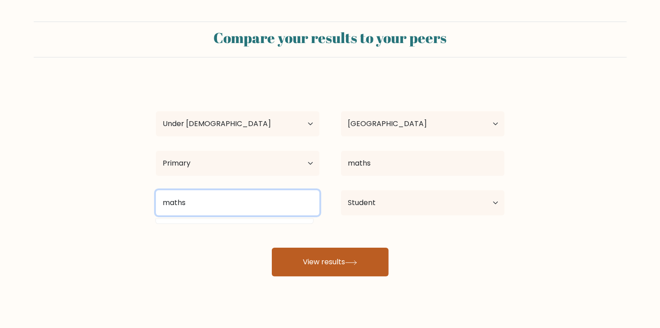
type input "maths"
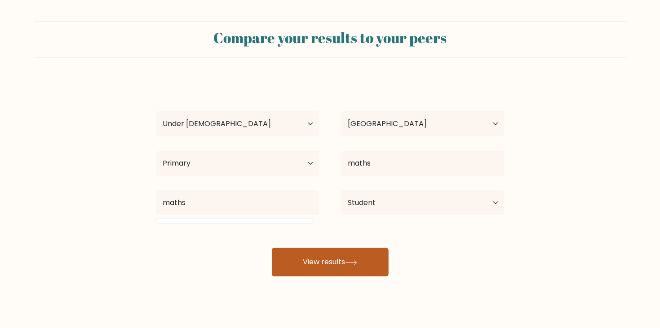
click at [318, 265] on button "View results" at bounding box center [330, 262] width 117 height 29
